Goal: Transaction & Acquisition: Purchase product/service

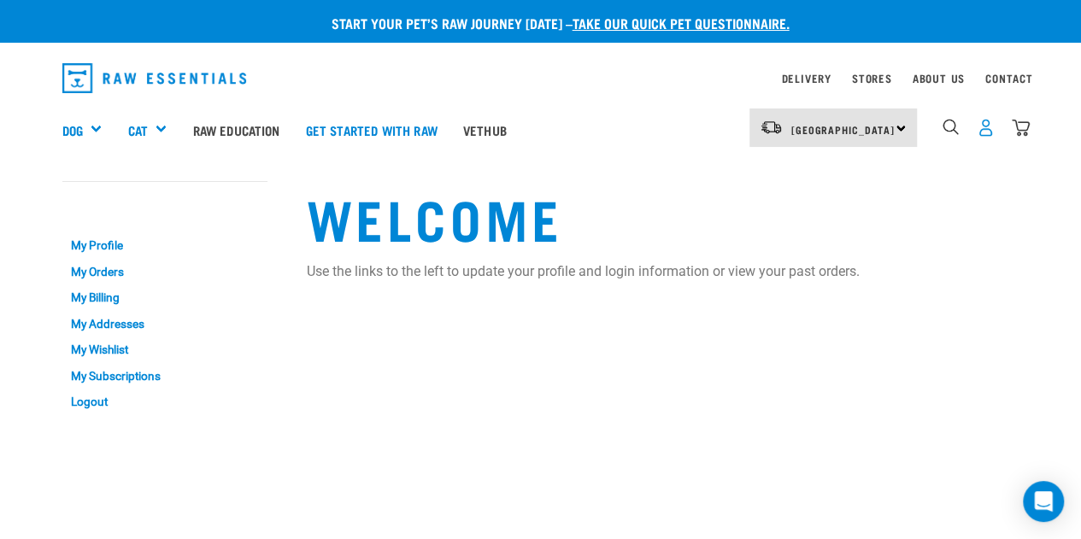
click at [985, 119] on img "dropdown navigation" at bounding box center [986, 128] width 18 height 18
click at [985, 126] on img "dropdown navigation" at bounding box center [986, 128] width 18 height 18
click at [103, 270] on link "My Orders" at bounding box center [164, 272] width 205 height 26
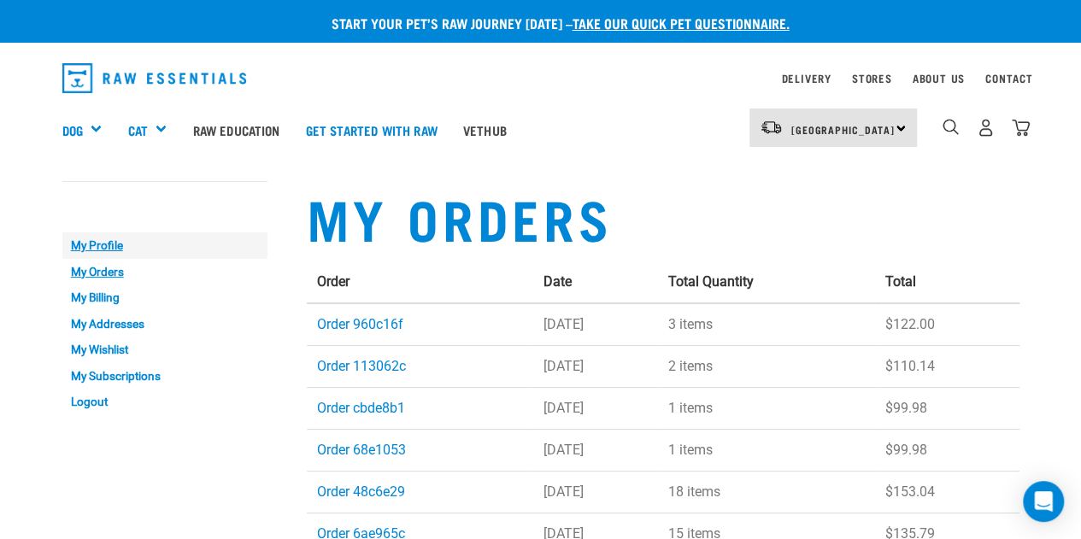
click at [100, 240] on link "My Profile" at bounding box center [164, 245] width 205 height 26
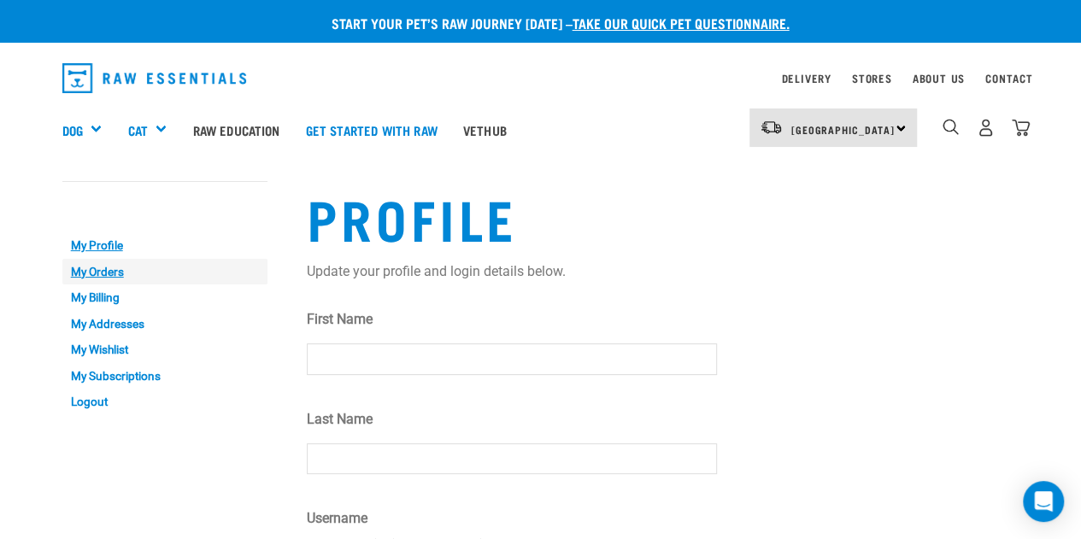
click at [97, 269] on link "My Orders" at bounding box center [164, 272] width 205 height 26
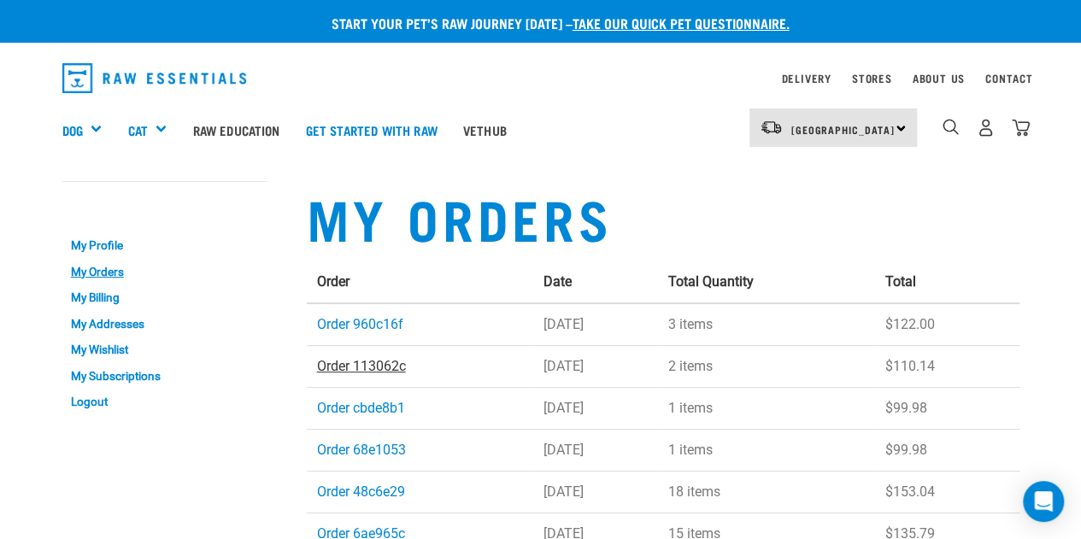
click at [371, 362] on link "Order 113062c" at bounding box center [361, 366] width 89 height 16
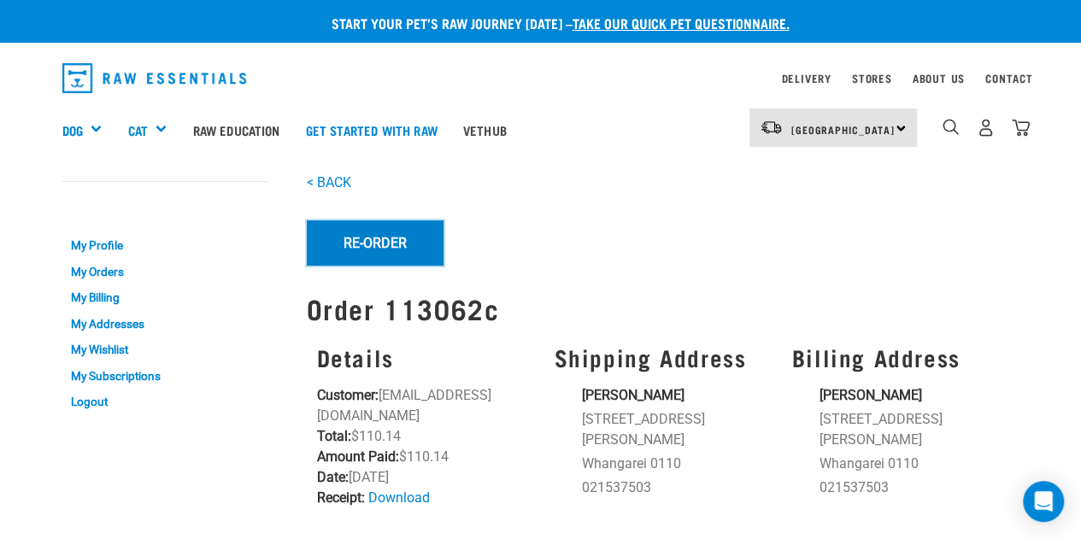
click at [390, 246] on button "Re-Order" at bounding box center [375, 242] width 137 height 44
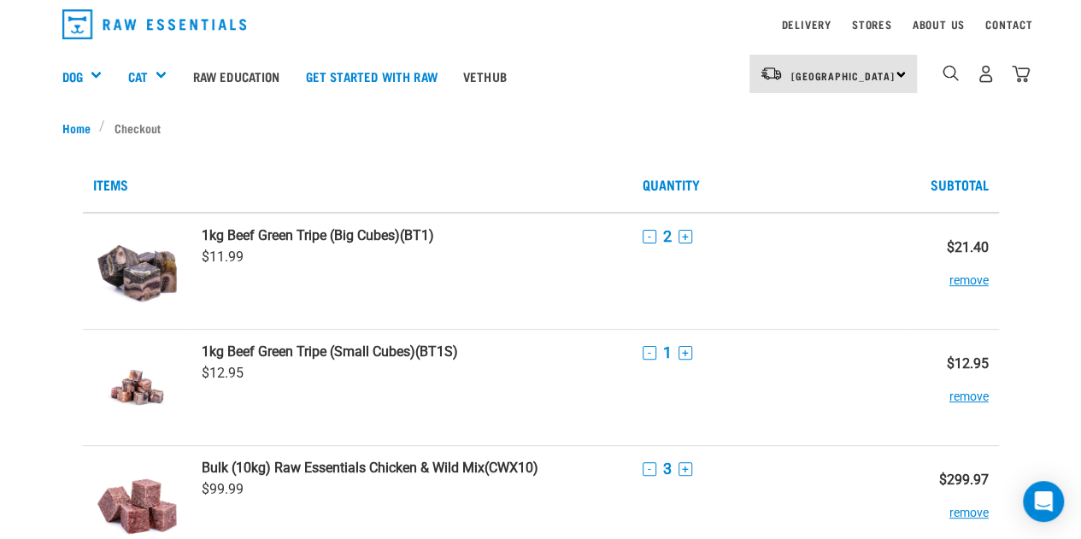
scroll to position [41, 0]
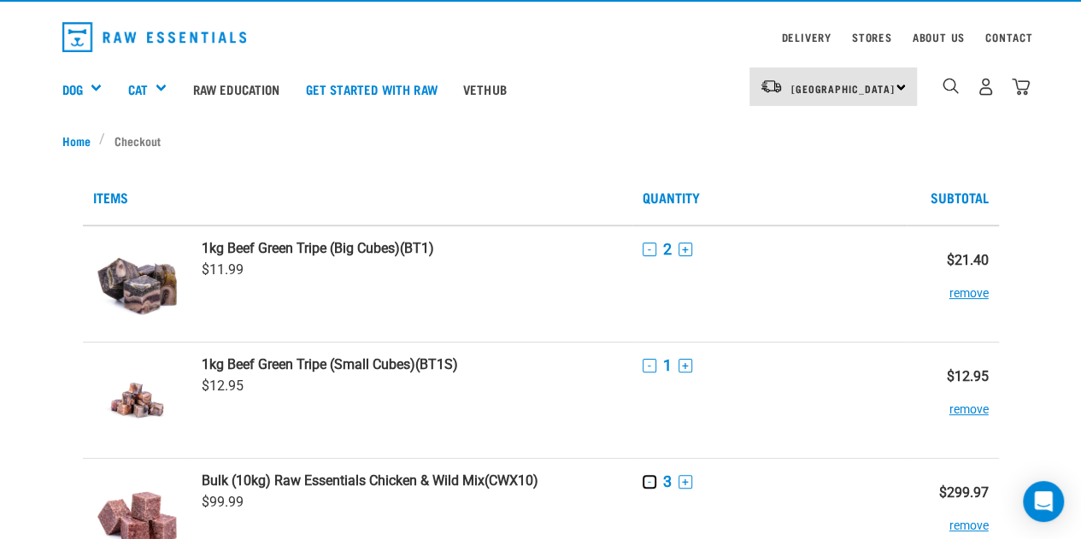
click at [644, 485] on button "-" at bounding box center [650, 482] width 14 height 14
click at [651, 247] on button "-" at bounding box center [650, 250] width 14 height 14
click at [648, 368] on button "-" at bounding box center [650, 366] width 14 height 14
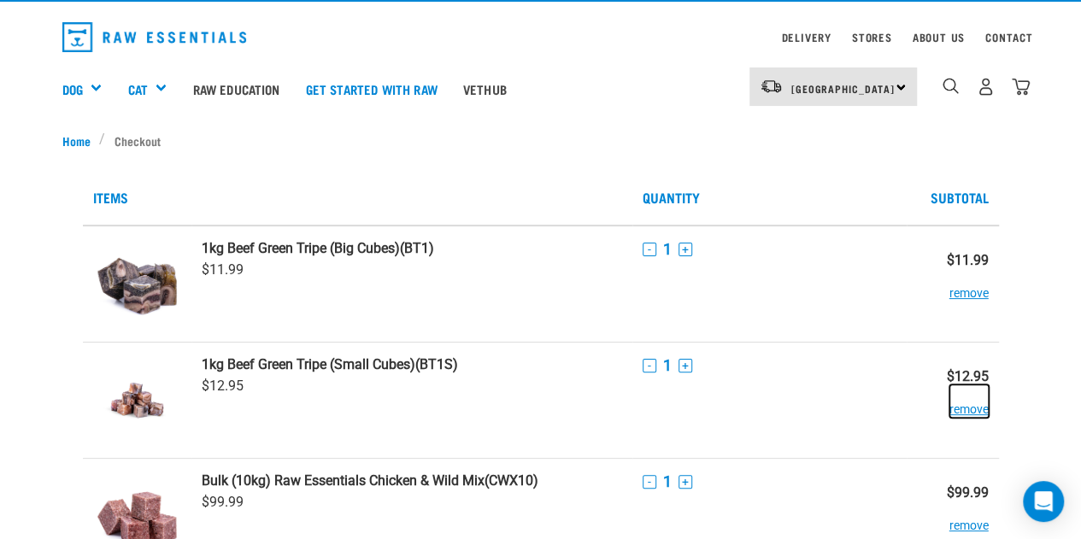
click at [967, 414] on button "remove" at bounding box center [968, 401] width 39 height 33
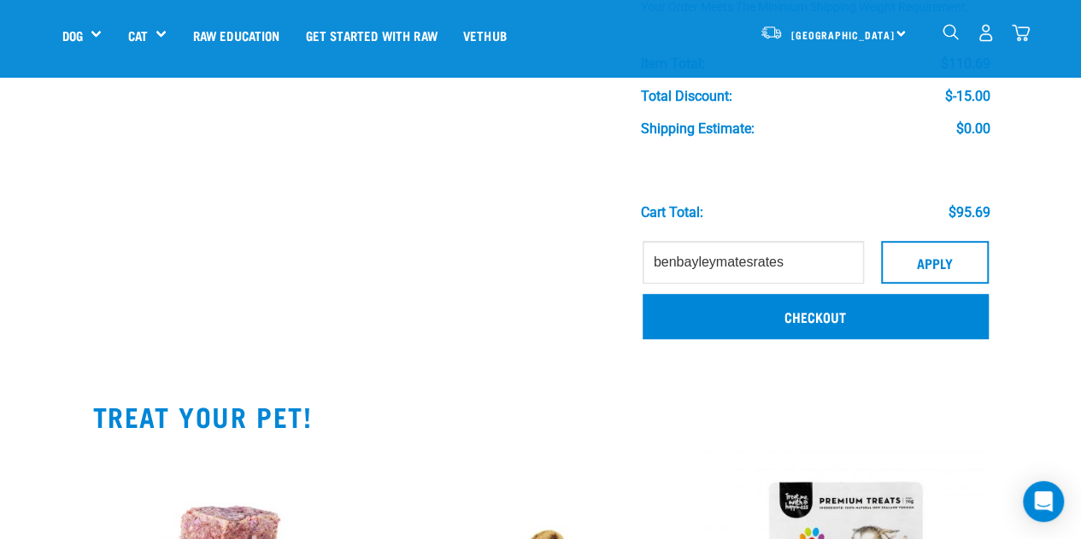
scroll to position [412, 0]
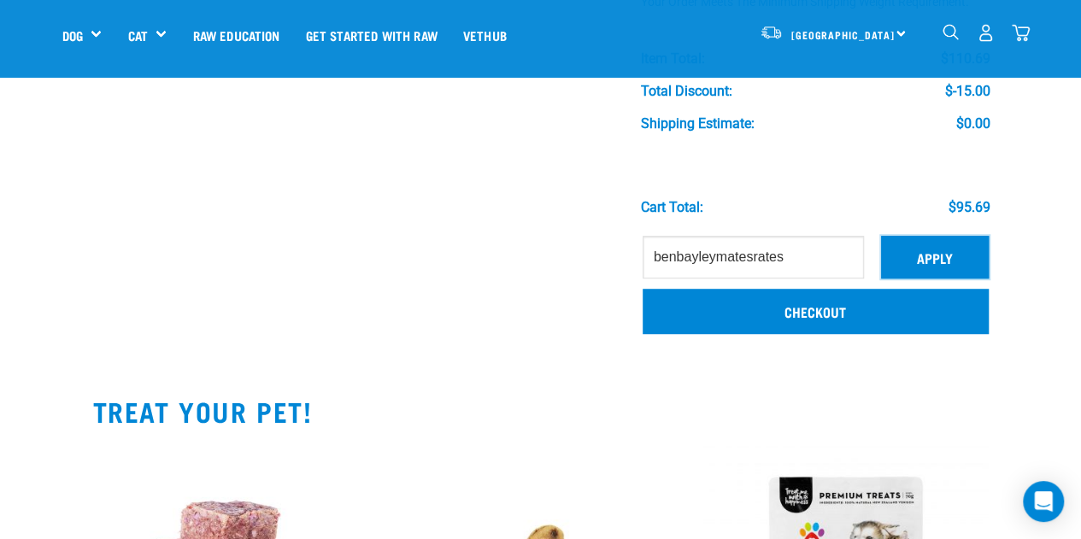
click at [933, 266] on button "Apply" at bounding box center [935, 257] width 108 height 43
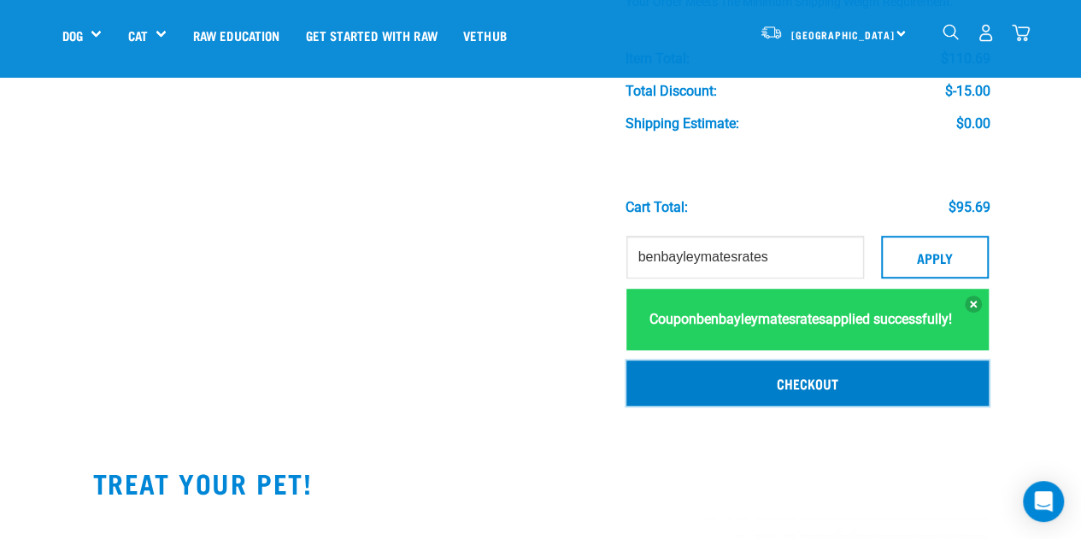
click at [814, 405] on link "Checkout" at bounding box center [806, 383] width 361 height 44
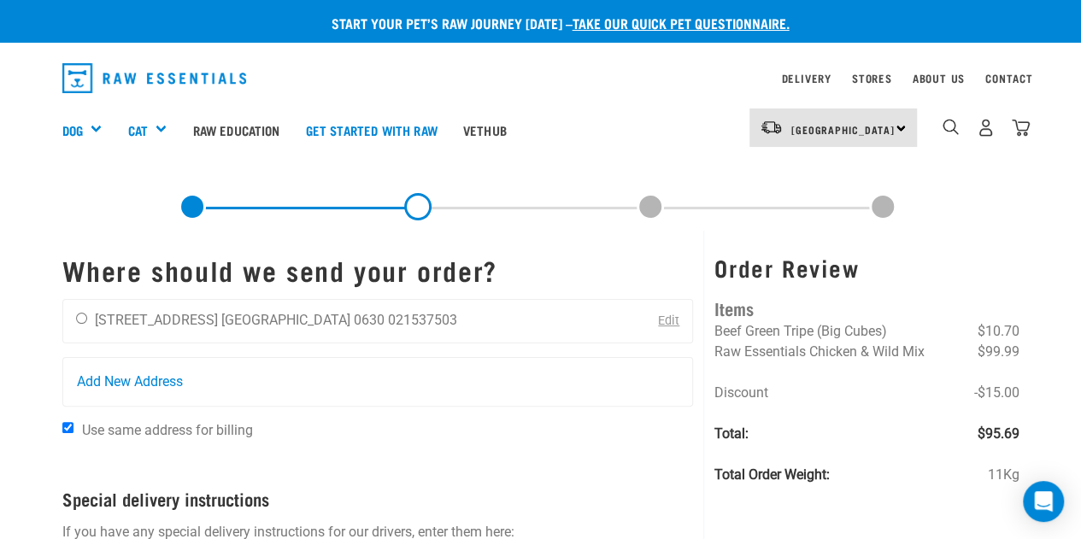
click at [663, 322] on link "Edit" at bounding box center [668, 321] width 21 height 15
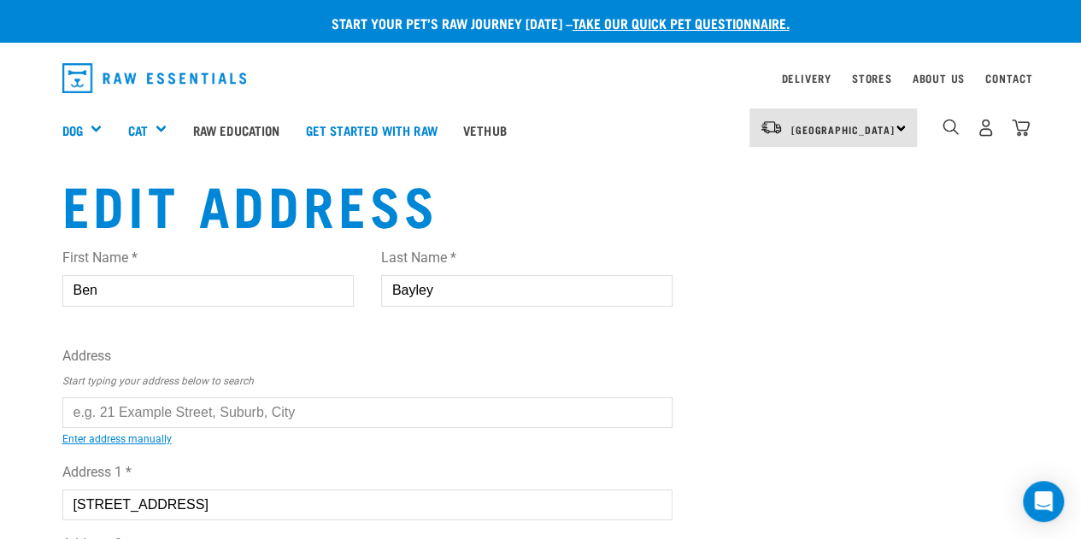
click at [250, 404] on input "text" at bounding box center [367, 412] width 611 height 31
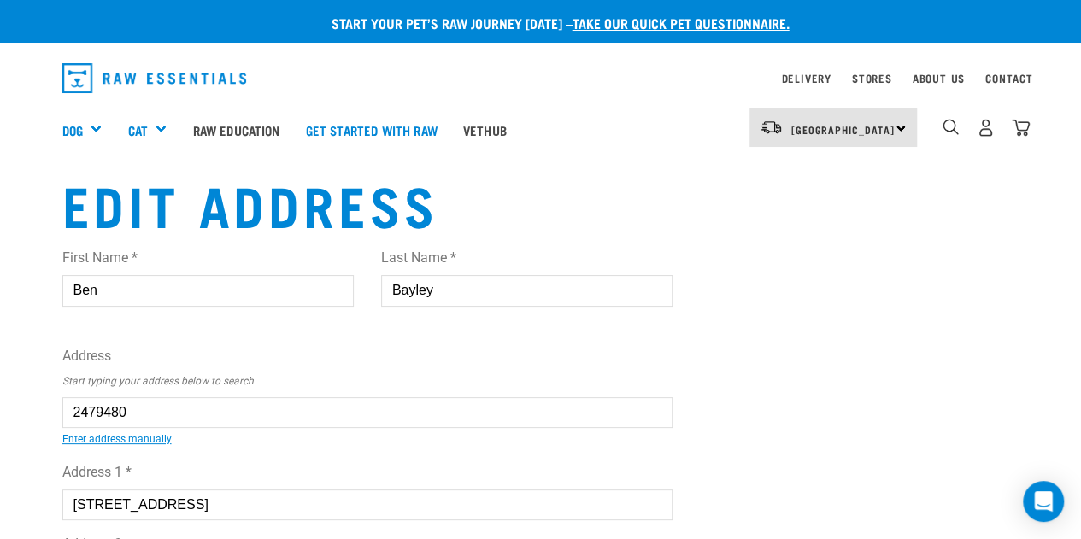
type input "2/126 Nile Road, Milford, Auckland 0620"
type input "[STREET_ADDRESS]"
type input "Milford"
select select "AUK"
type input "0620"
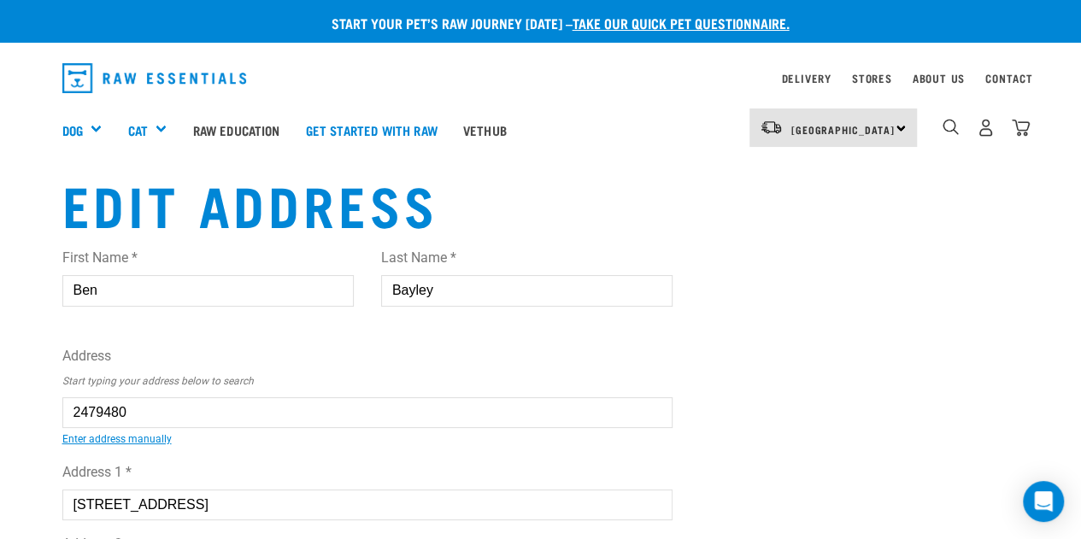
select select "Urban"
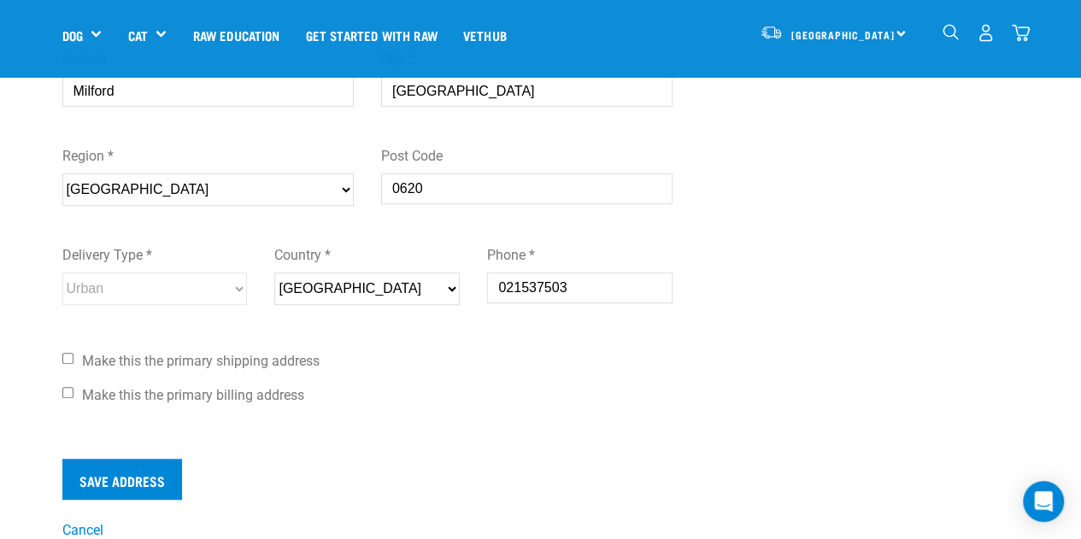
scroll to position [441, 0]
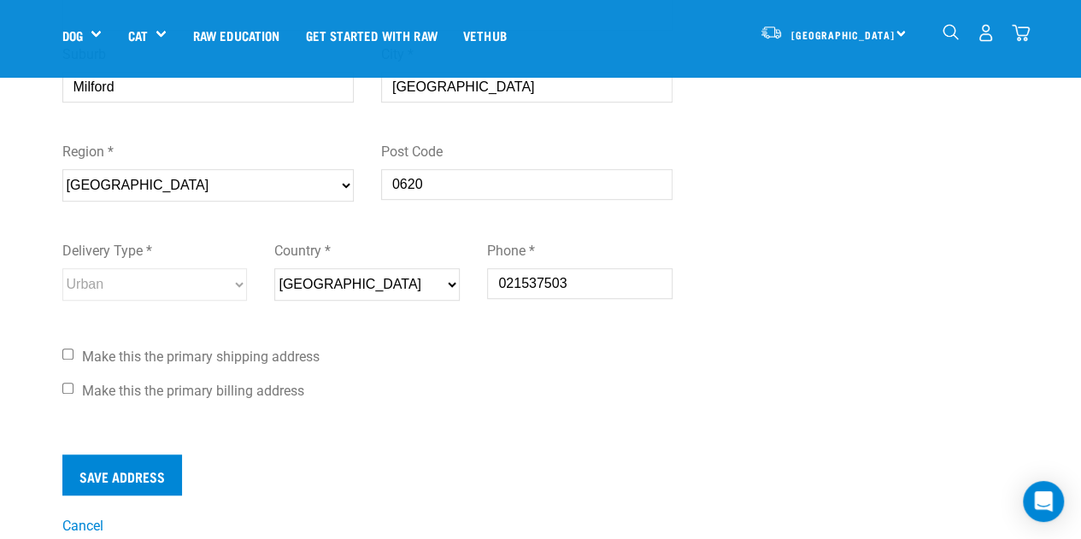
type input "2/126 Nile Road, Milford, Auckland 0620"
click at [67, 351] on input "Make this the primary shipping address" at bounding box center [67, 354] width 11 height 11
checkbox input "true"
click at [117, 466] on input "Save Address" at bounding box center [122, 475] width 120 height 41
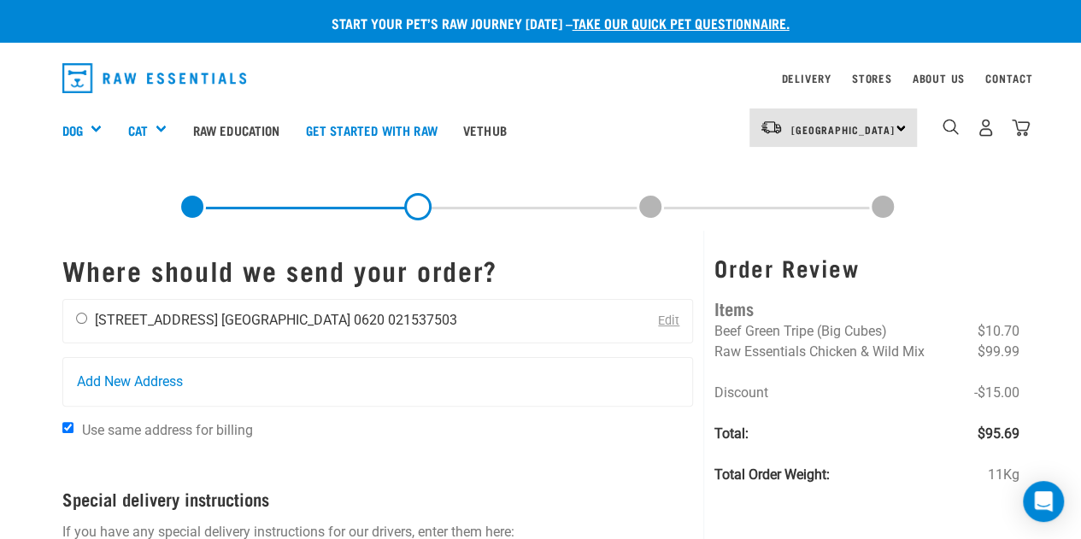
click at [79, 320] on input "radio" at bounding box center [81, 318] width 11 height 11
radio input "true"
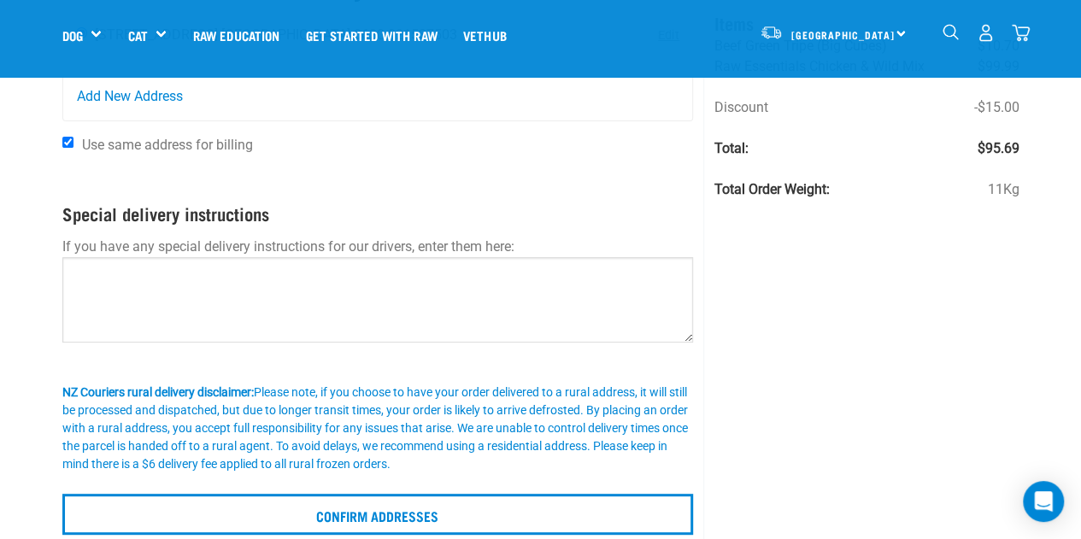
scroll to position [166, 0]
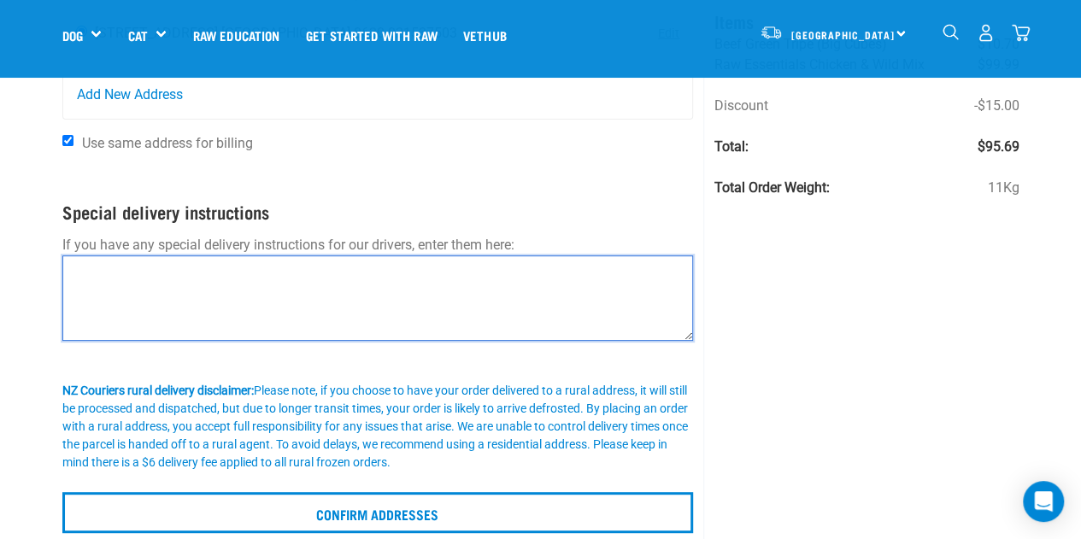
click at [236, 267] on textarea at bounding box center [378, 298] width 632 height 85
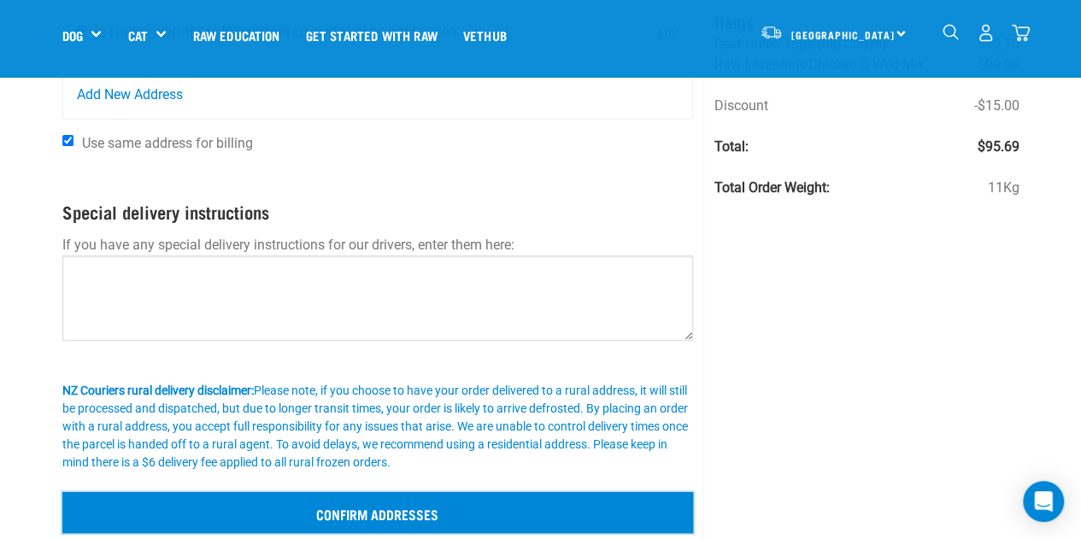
click at [382, 508] on input "Confirm addresses" at bounding box center [378, 512] width 632 height 41
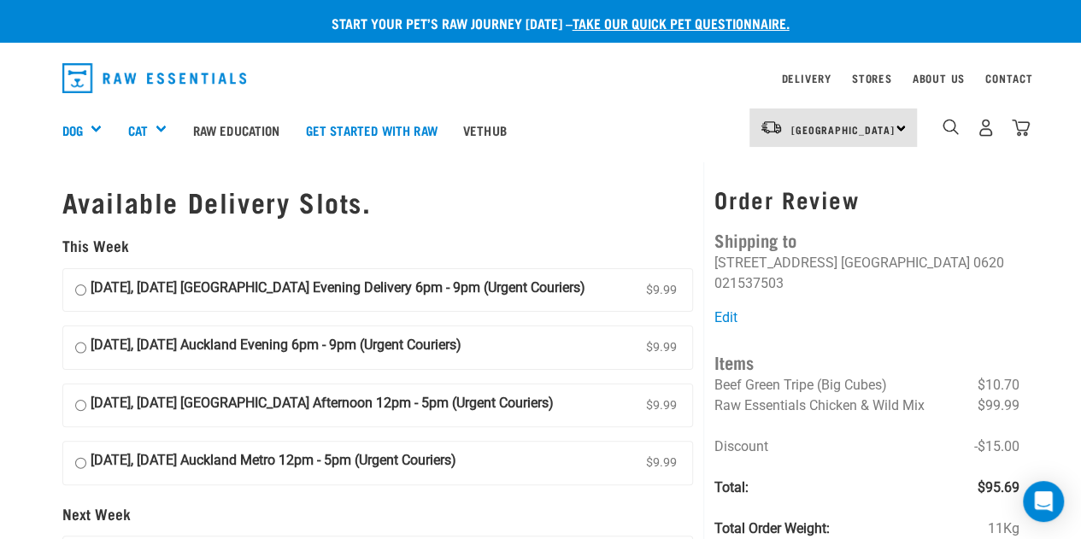
click at [80, 353] on input "[DATE], [DATE] Auckland Evening 6pm - 9pm (Urgent Couriers) $9.99" at bounding box center [80, 348] width 11 height 26
radio input "true"
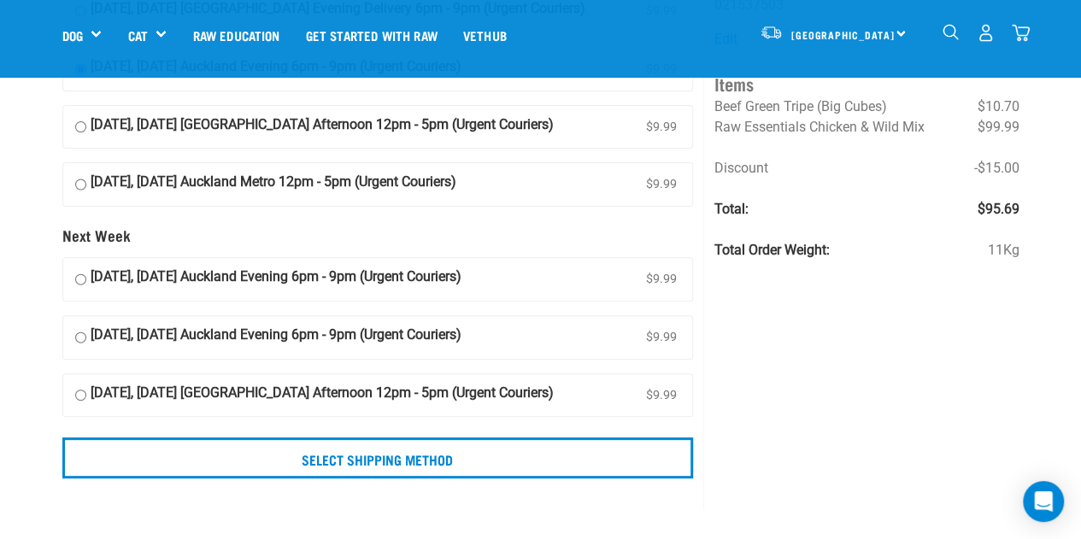
scroll to position [159, 0]
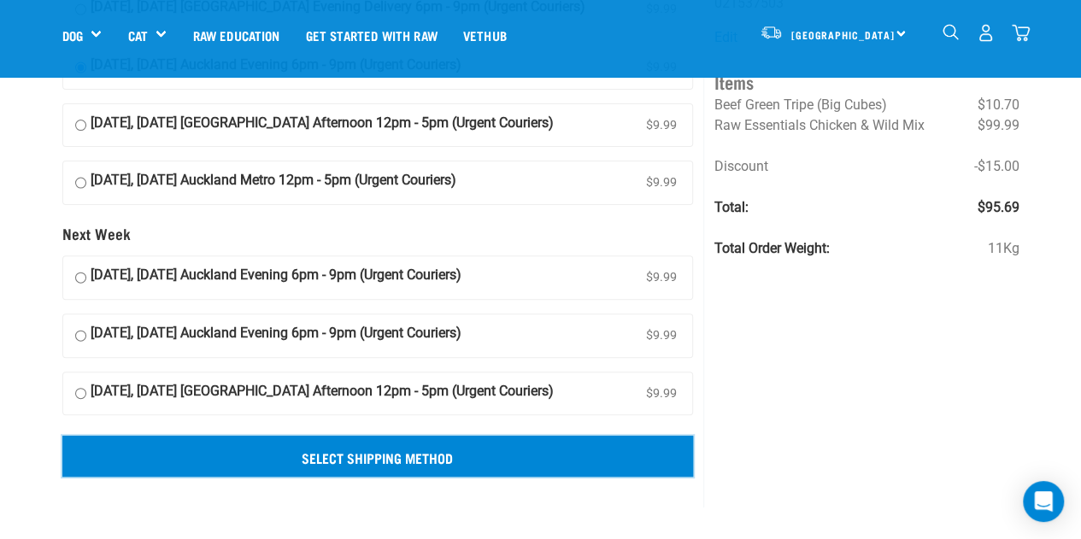
click at [353, 449] on input "Select Shipping Method" at bounding box center [378, 456] width 632 height 41
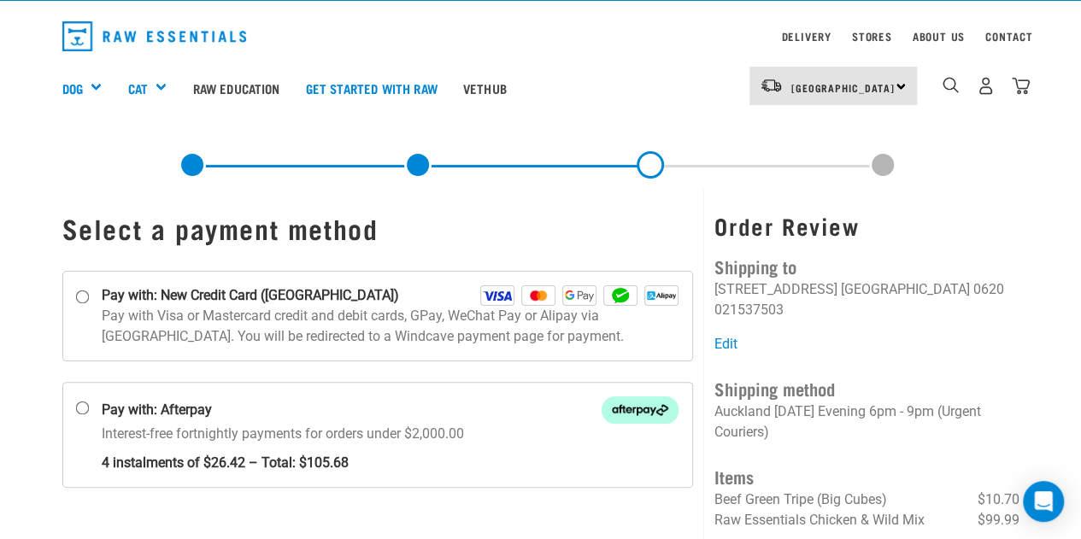
scroll to position [40, 0]
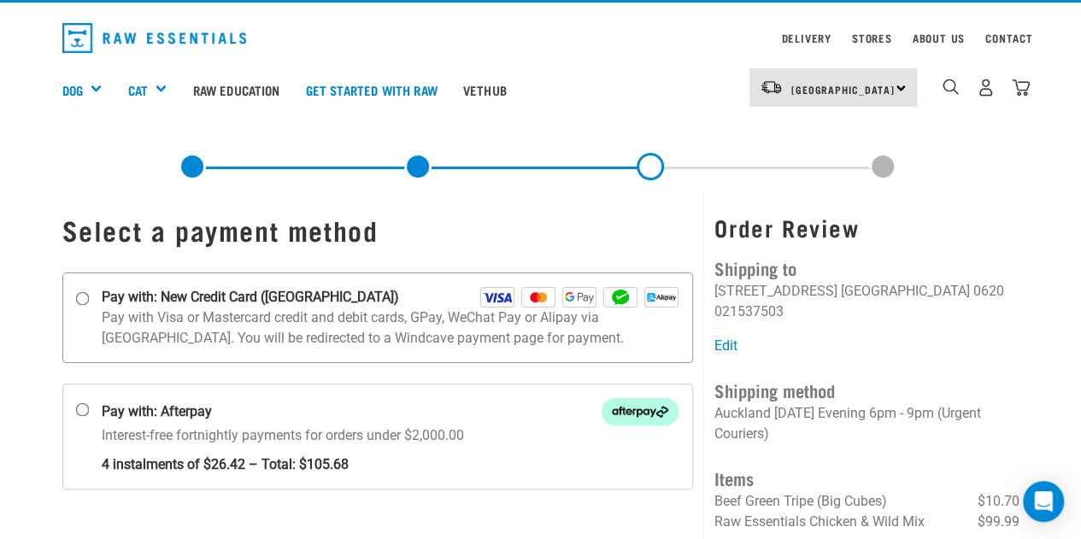
click at [80, 299] on input "Pay with: New Credit Card ([GEOGRAPHIC_DATA])" at bounding box center [82, 298] width 14 height 14
radio input "true"
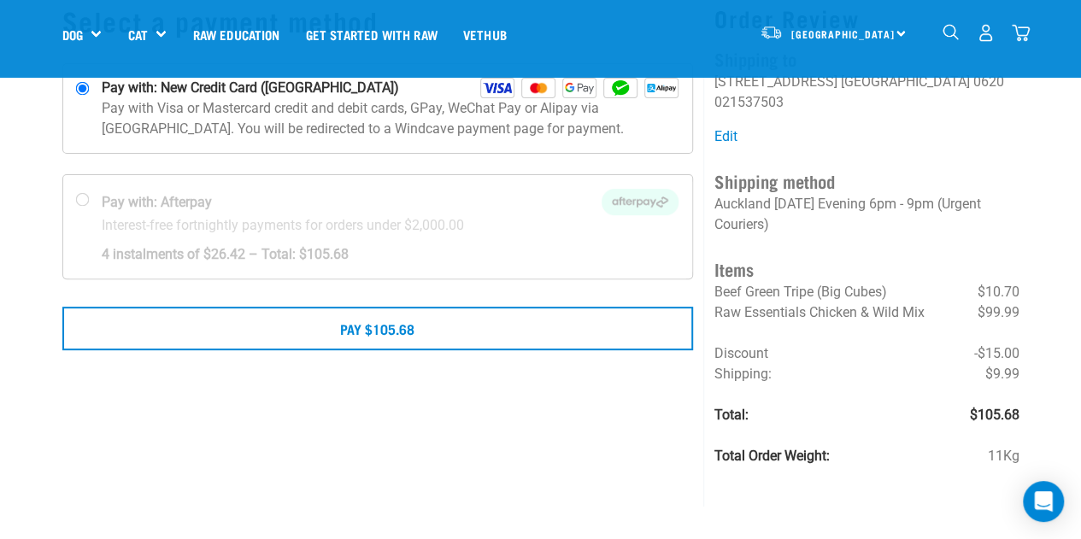
scroll to position [144, 0]
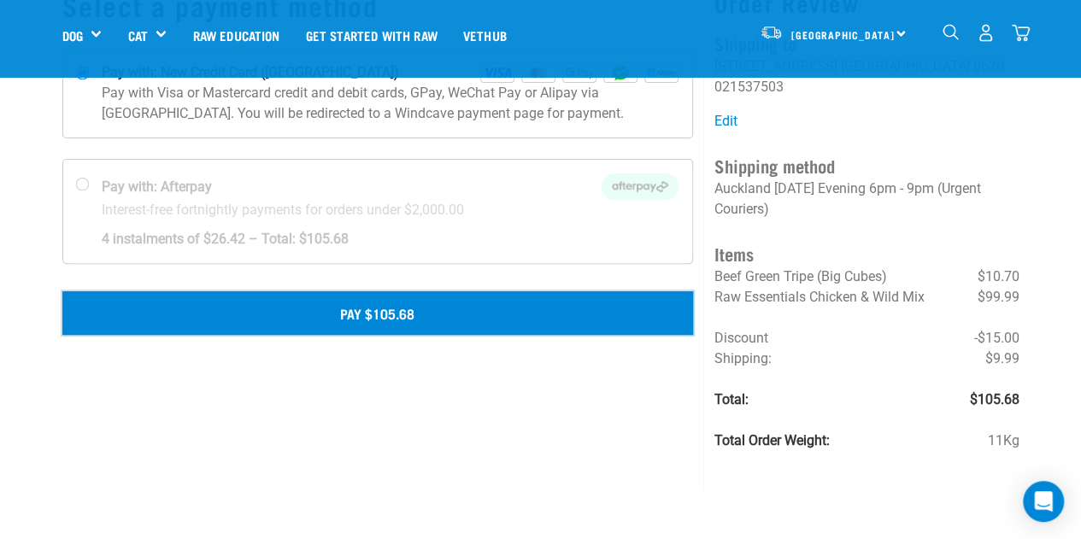
click at [371, 303] on button "Pay $105.68" at bounding box center [378, 312] width 632 height 43
